Goal: Download file/media

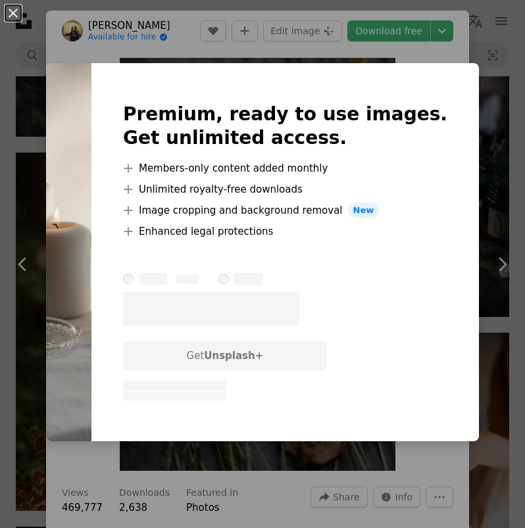
scroll to position [8129, 0]
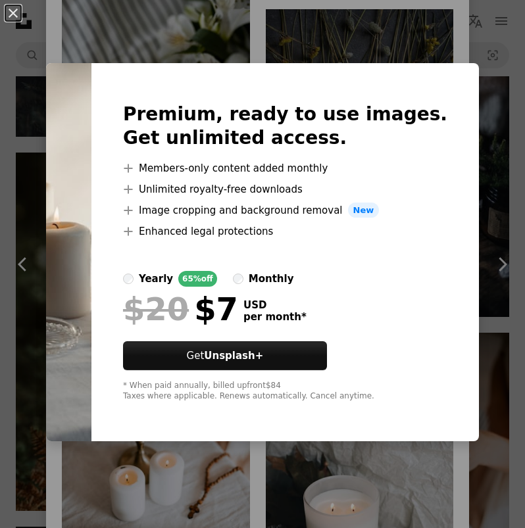
click at [376, 72] on div "An X shape Premium, ready to use images. Get unlimited access. A plus sign Memb…" at bounding box center [262, 264] width 525 height 528
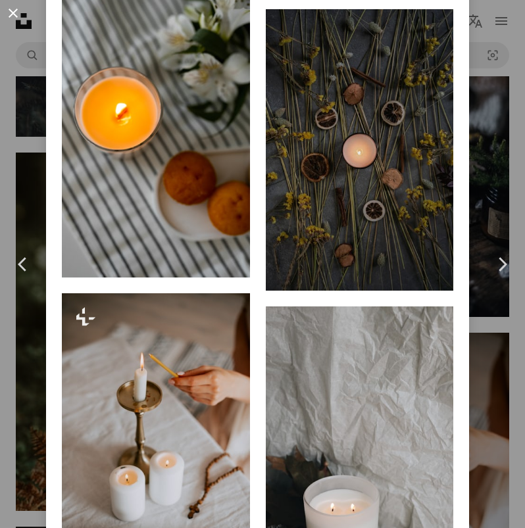
click at [14, 12] on button "An X shape" at bounding box center [13, 13] width 16 height 16
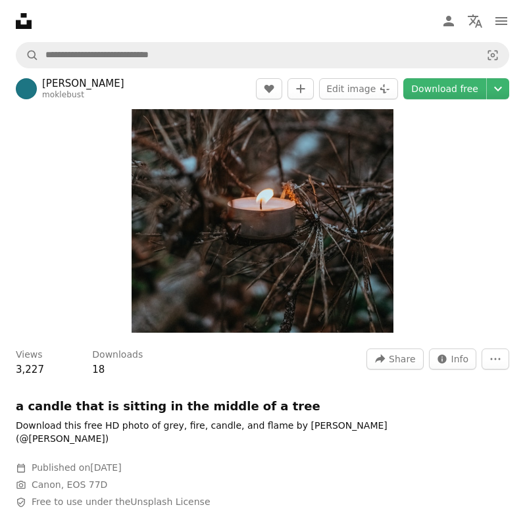
scroll to position [64, 0]
